Goal: Task Accomplishment & Management: Manage account settings

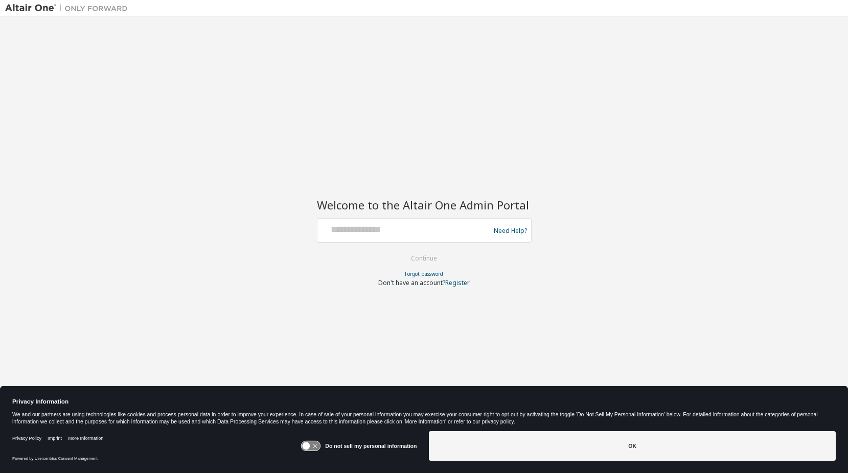
click at [370, 242] on form "Need Help? Please make sure that you provide your Global Login as email (e.g. @…" at bounding box center [424, 252] width 215 height 69
drag, startPoint x: 370, startPoint y: 242, endPoint x: 370, endPoint y: 230, distance: 11.3
click at [370, 230] on input "text" at bounding box center [404, 228] width 167 height 15
type input "**********"
click at [415, 260] on button "Continue" at bounding box center [424, 258] width 48 height 15
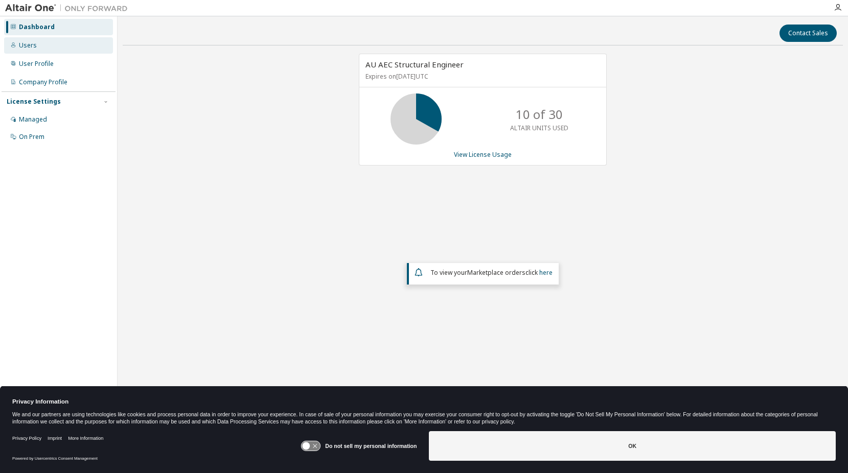
click at [32, 51] on div "Users" at bounding box center [58, 45] width 109 height 16
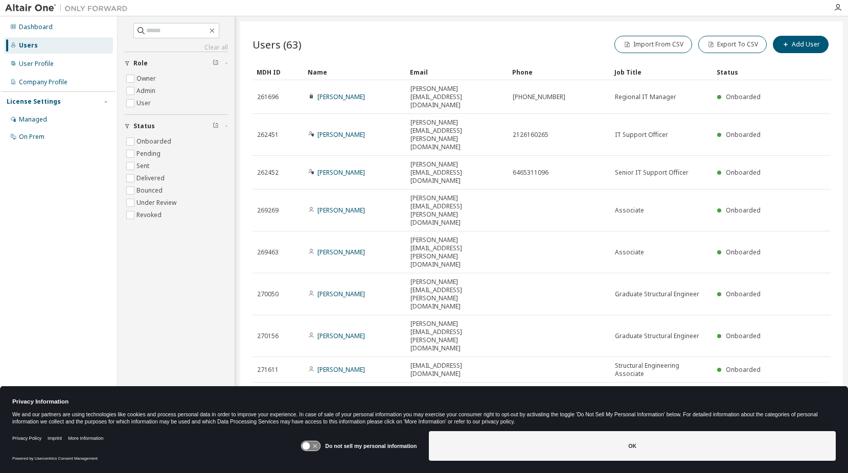
click at [806, 465] on icon "button" at bounding box center [804, 471] width 12 height 12
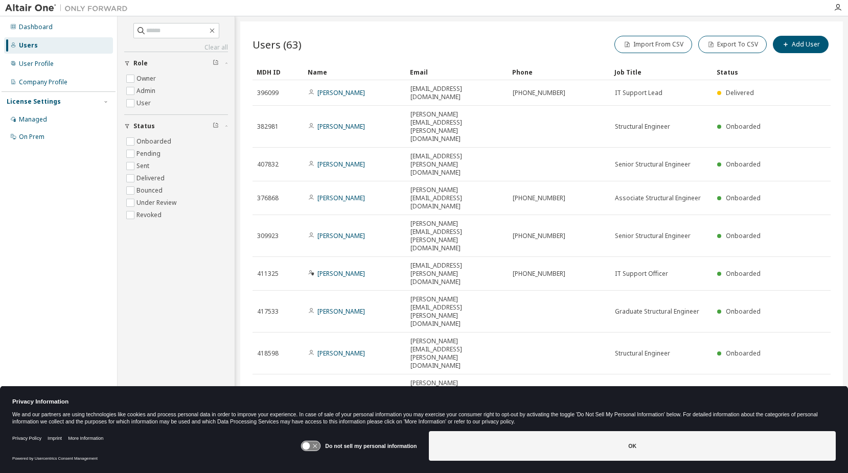
click at [802, 465] on icon "button" at bounding box center [804, 471] width 12 height 12
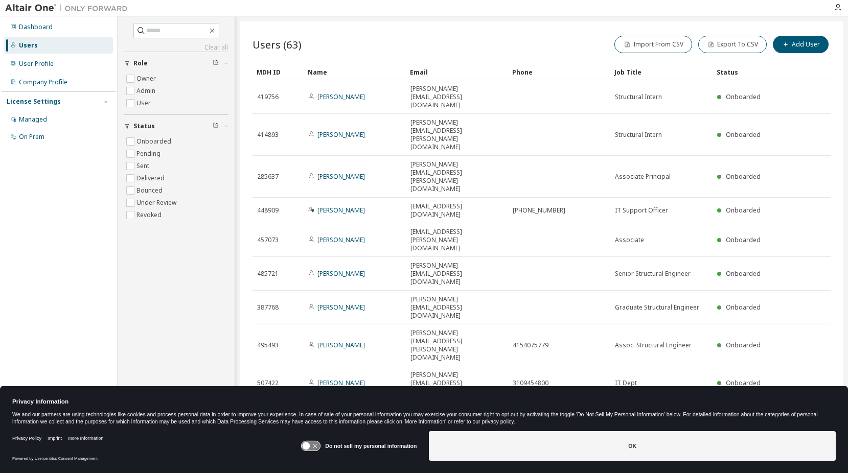
drag, startPoint x: 685, startPoint y: 269, endPoint x: 684, endPoint y: 274, distance: 5.8
click at [684, 448] on div "Items per page 10 Page n. *" at bounding box center [729, 455] width 193 height 15
click at [688, 452] on button "10" at bounding box center [691, 456] width 14 height 8
click at [686, 328] on div "100" at bounding box center [722, 330] width 82 height 12
type input "*"
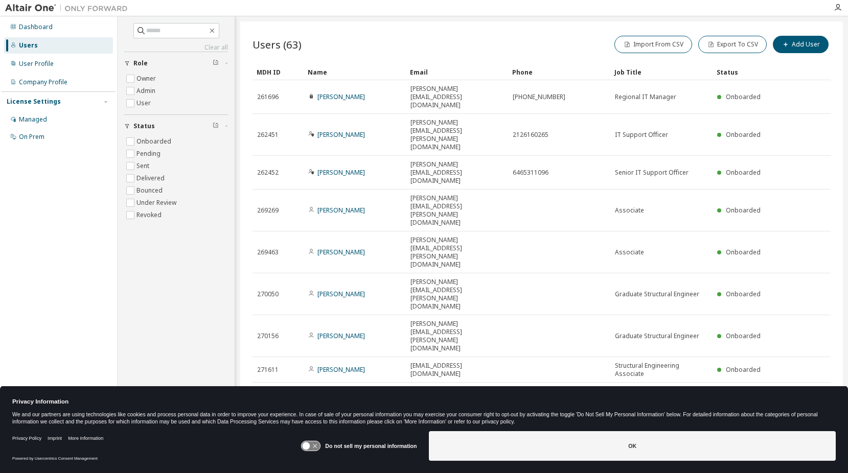
click at [319, 67] on div "Name" at bounding box center [355, 72] width 94 height 16
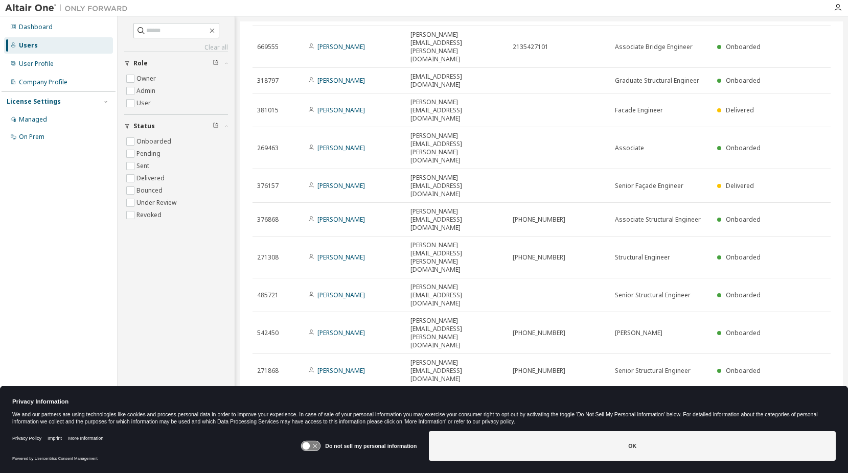
scroll to position [358, 0]
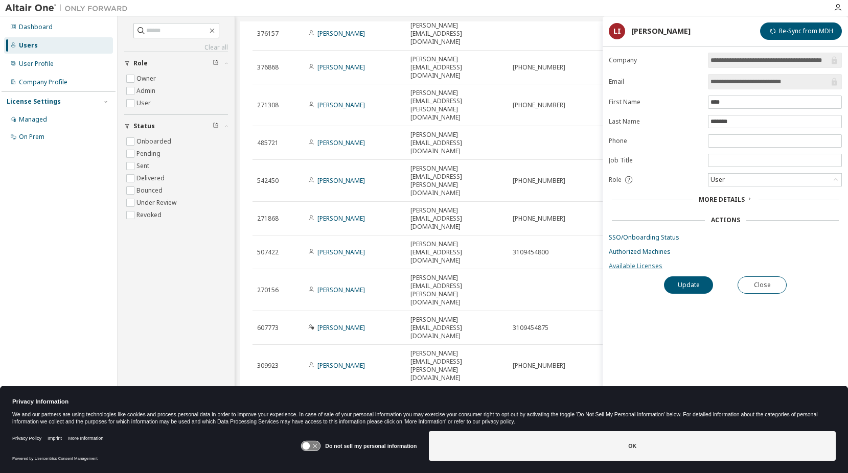
click at [640, 265] on link "Available Licenses" at bounding box center [725, 266] width 233 height 8
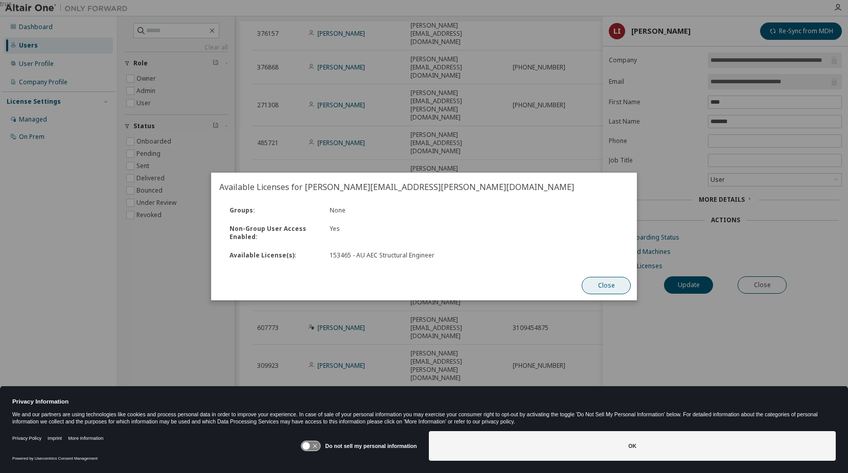
click at [594, 283] on button "Close" at bounding box center [606, 285] width 49 height 17
